Goal: Check status

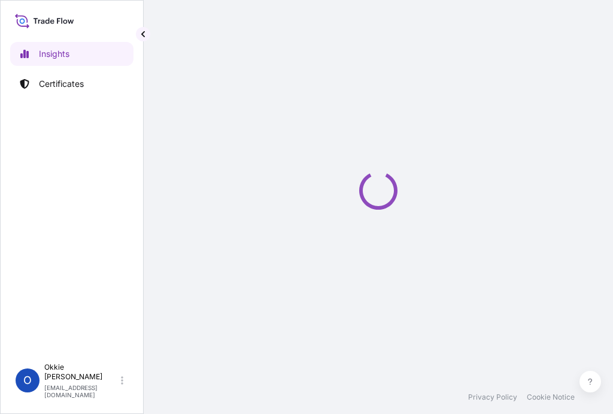
select select "2025"
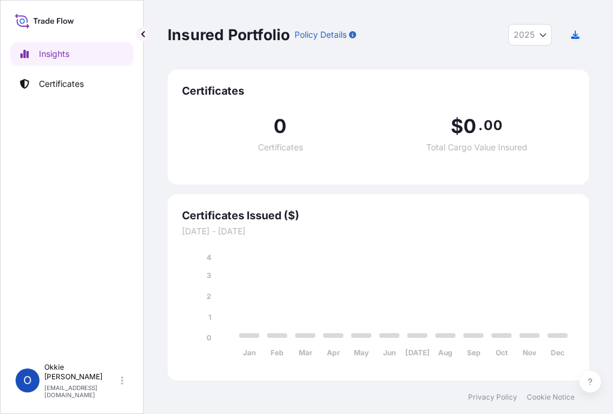
click at [122, 385] on icon at bounding box center [122, 381] width 2 height 10
